Goal: Book appointment/travel/reservation

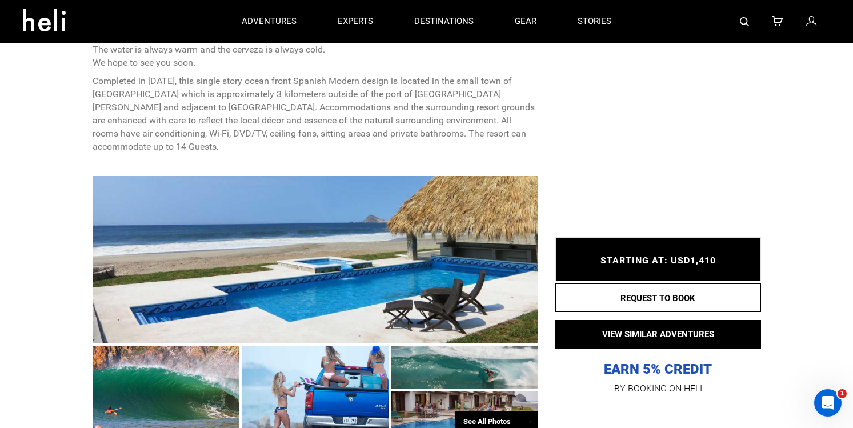
scroll to position [664, 0]
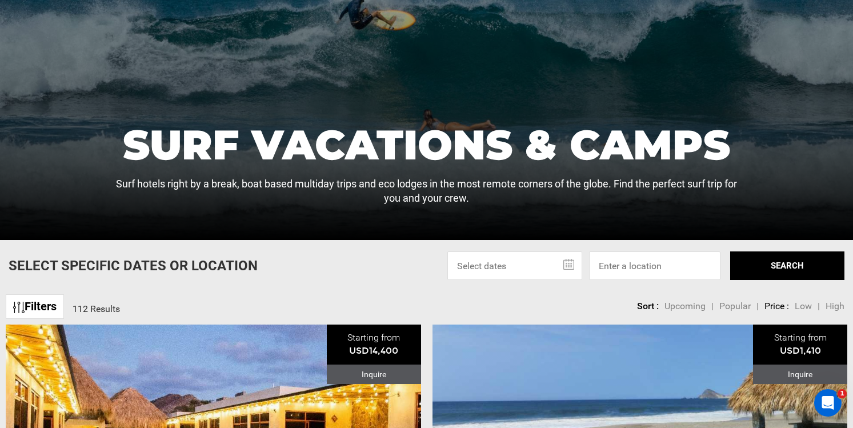
scroll to position [148, 0]
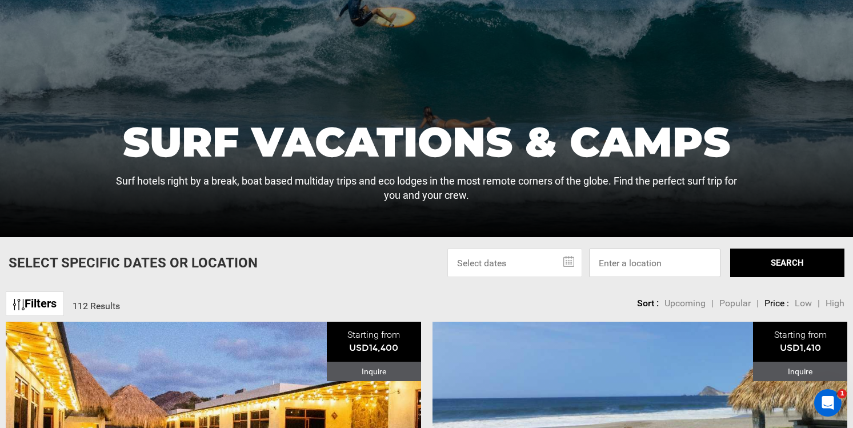
click at [611, 269] on input at bounding box center [654, 263] width 131 height 29
type input "o"
click at [675, 269] on input "[PERSON_NAME]" at bounding box center [654, 263] width 131 height 29
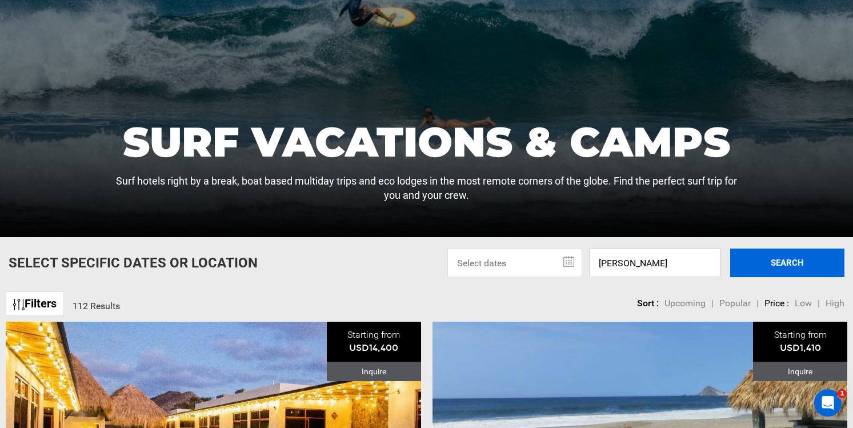
type input "[PERSON_NAME]"
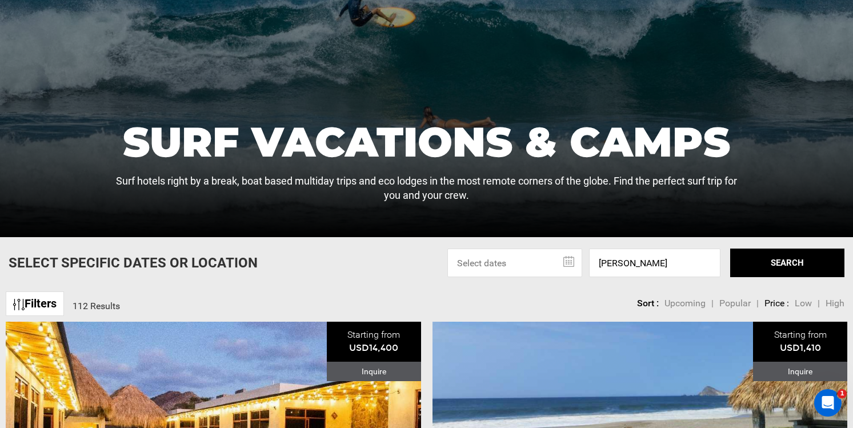
click at [747, 274] on button "SEARCH" at bounding box center [787, 263] width 114 height 29
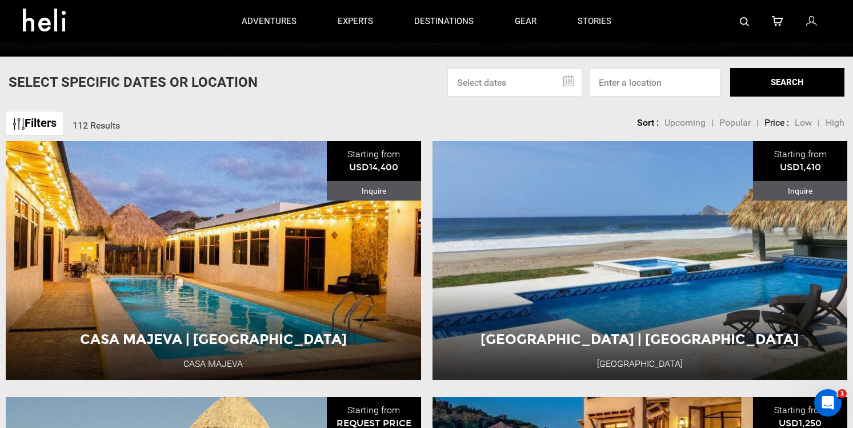
scroll to position [309, 0]
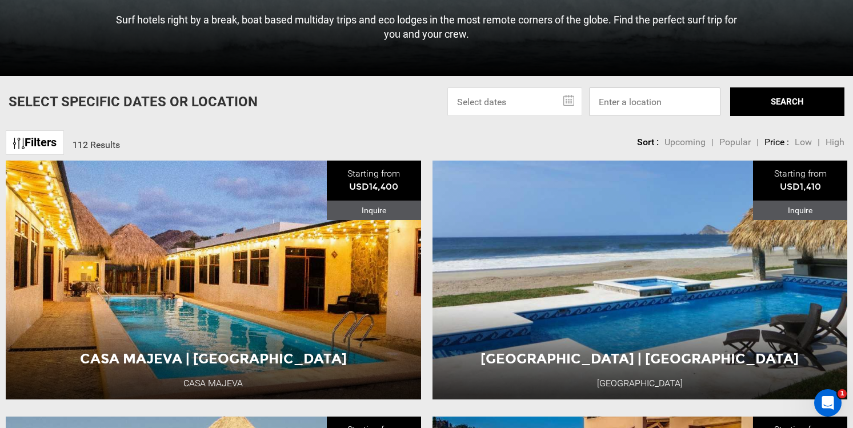
click at [613, 101] on input at bounding box center [654, 101] width 131 height 29
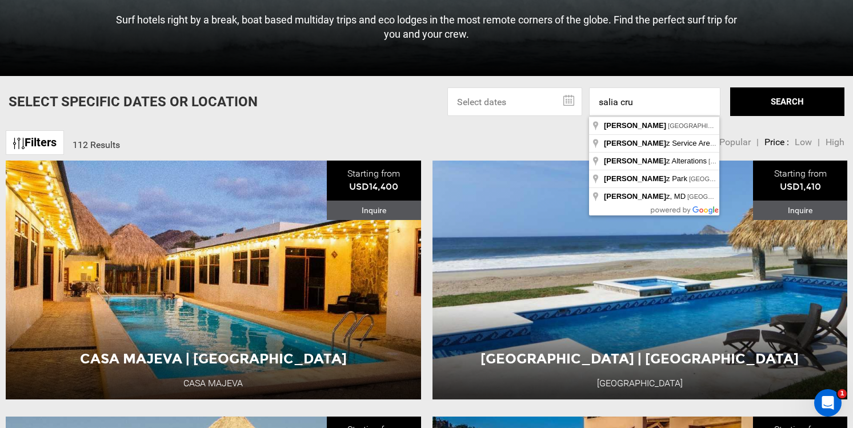
type input "Salina Cruz, Oaxaca, Mexico"
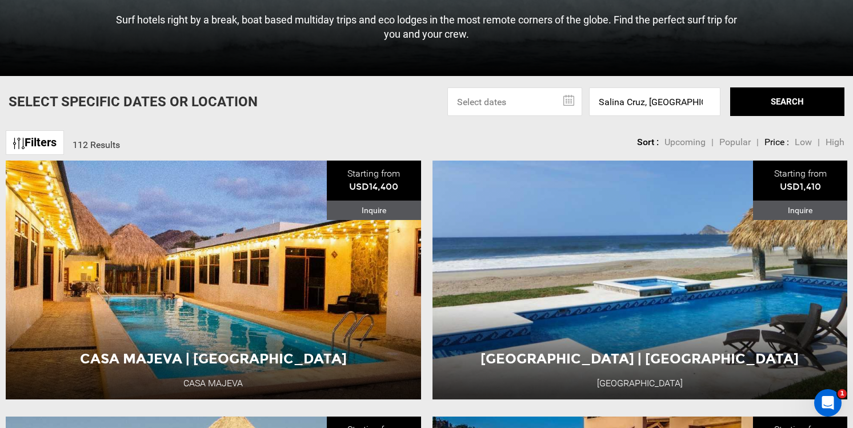
click at [773, 93] on button "SEARCH" at bounding box center [787, 101] width 114 height 29
click at [759, 106] on button "SEARCH" at bounding box center [787, 101] width 114 height 29
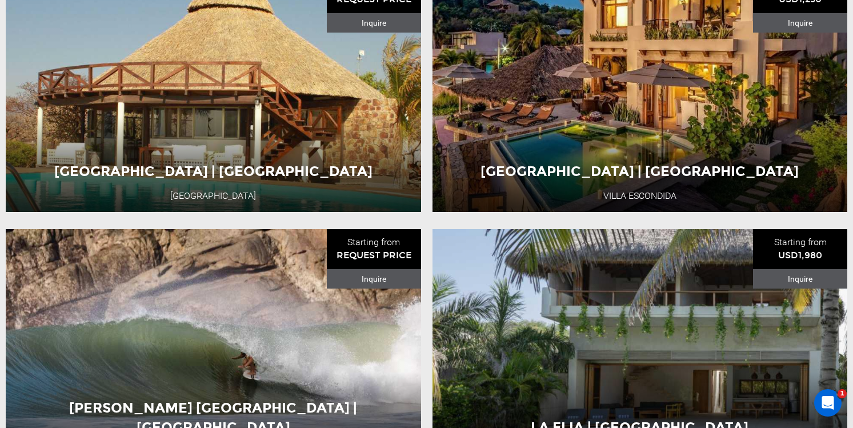
scroll to position [766, 0]
